Goal: Task Accomplishment & Management: Use online tool/utility

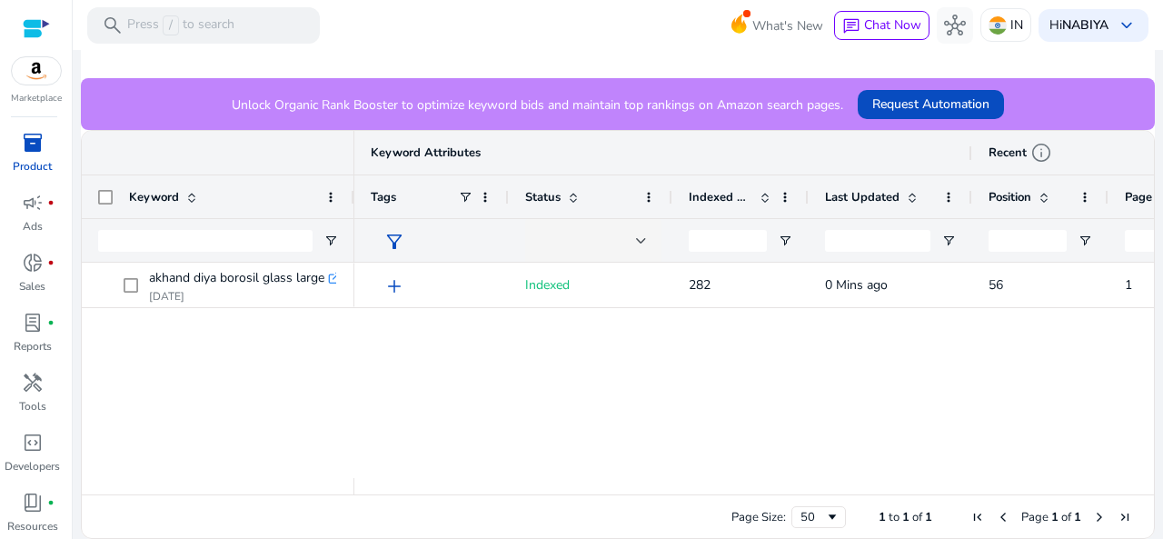
scroll to position [7, 0]
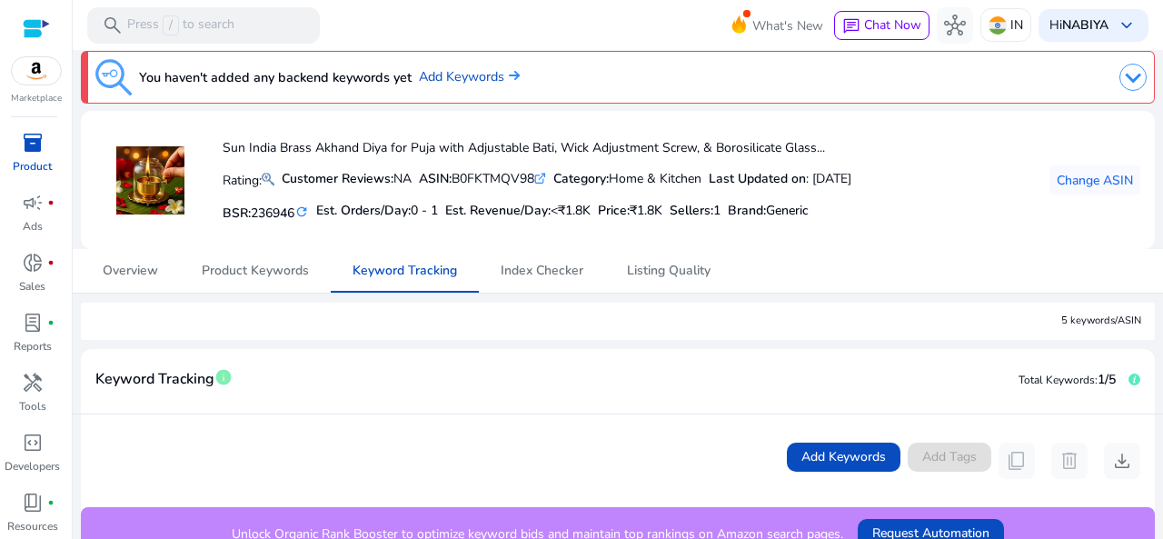
click at [1151, 343] on mat-sidenav-content "search Press / to search What's New chat Chat Now hub IN Hi [PERSON_NAME] keybo…" at bounding box center [618, 269] width 1091 height 539
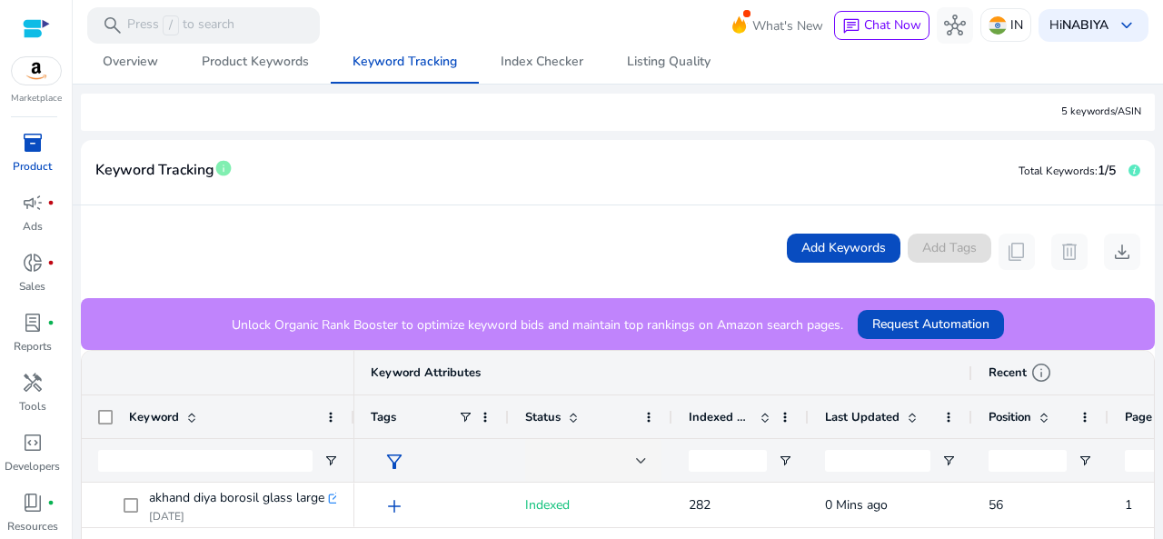
scroll to position [182, 0]
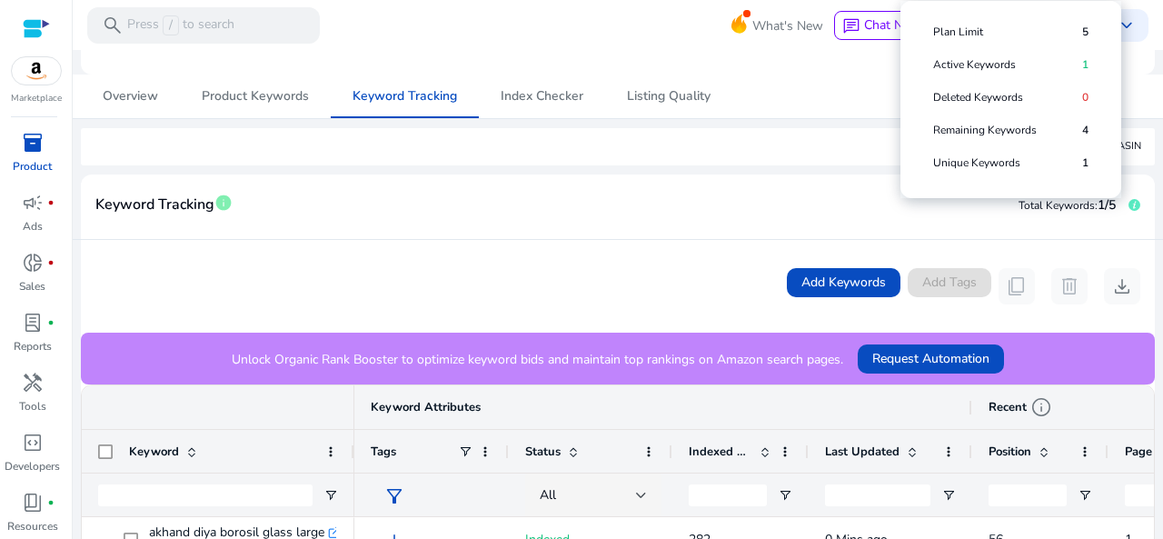
click at [1133, 207] on icon at bounding box center [1135, 205] width 4 height 7
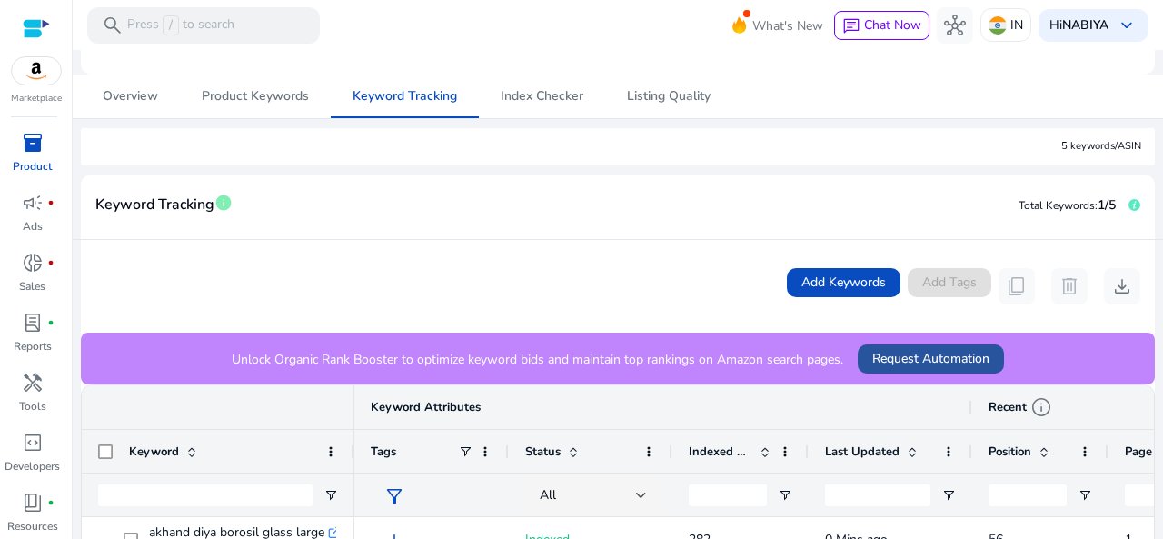
click at [920, 363] on span "Request Automation" at bounding box center [930, 358] width 117 height 19
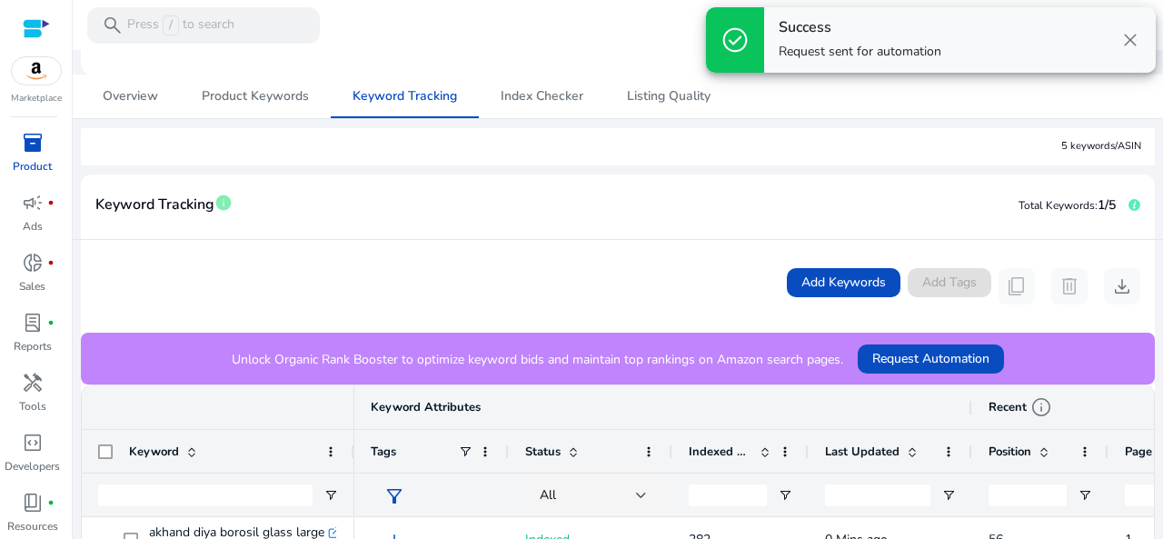
click at [1129, 41] on span "close" at bounding box center [1131, 40] width 22 height 22
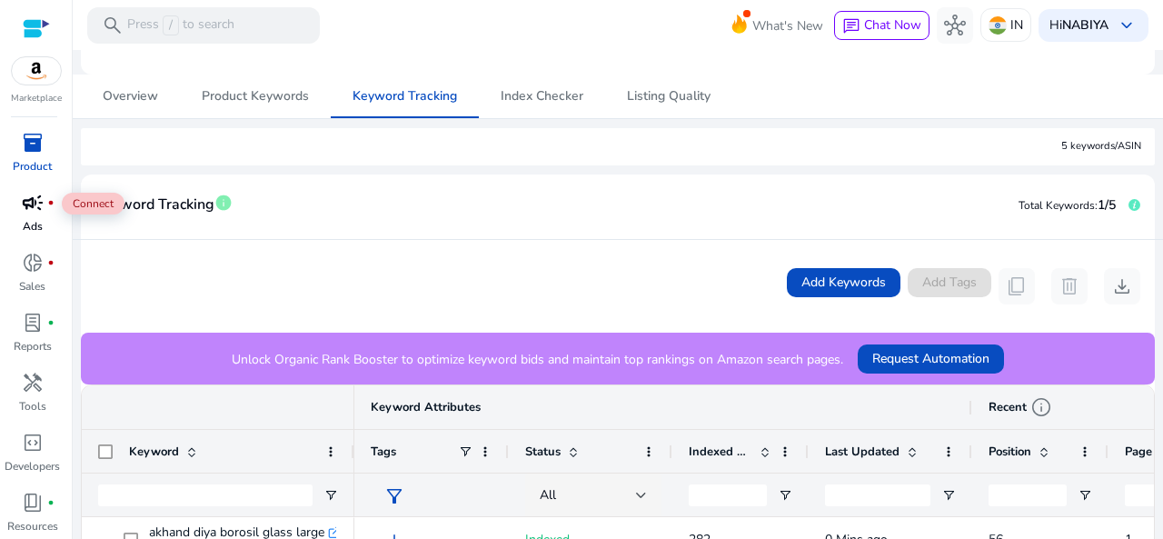
click at [37, 204] on span "campaign" at bounding box center [33, 203] width 22 height 22
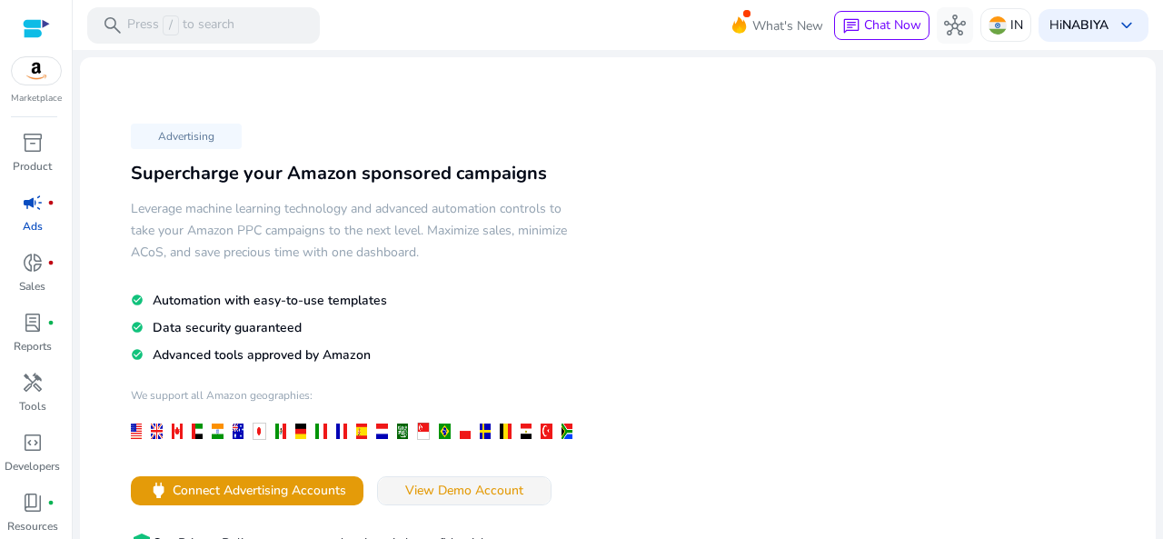
click at [431, 494] on span "View Demo Account" at bounding box center [464, 490] width 118 height 19
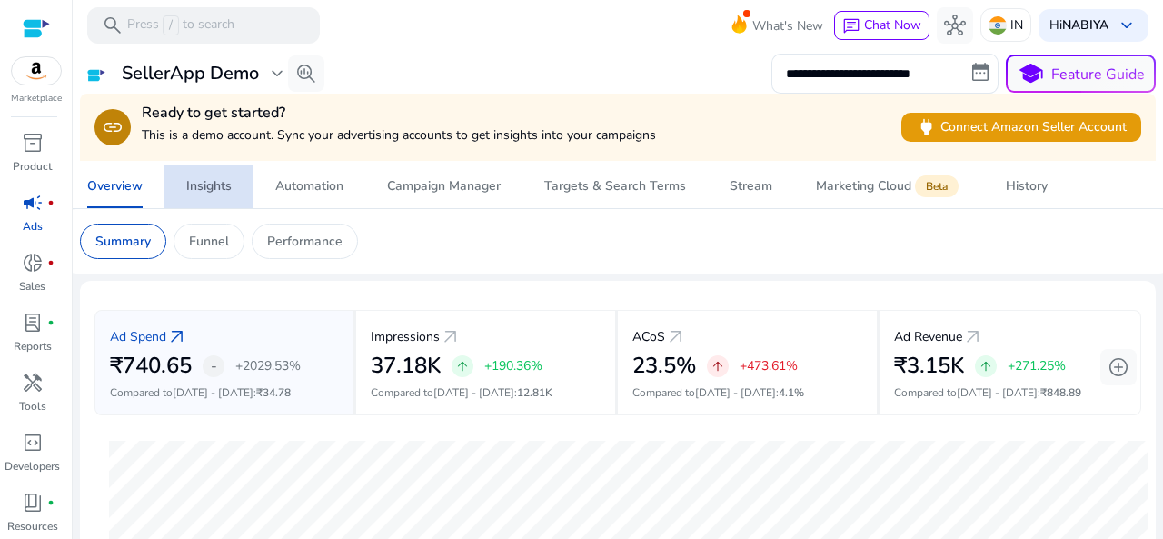
click at [218, 191] on div "Insights" at bounding box center [208, 186] width 45 height 13
